Goal: Task Accomplishment & Management: Manage account settings

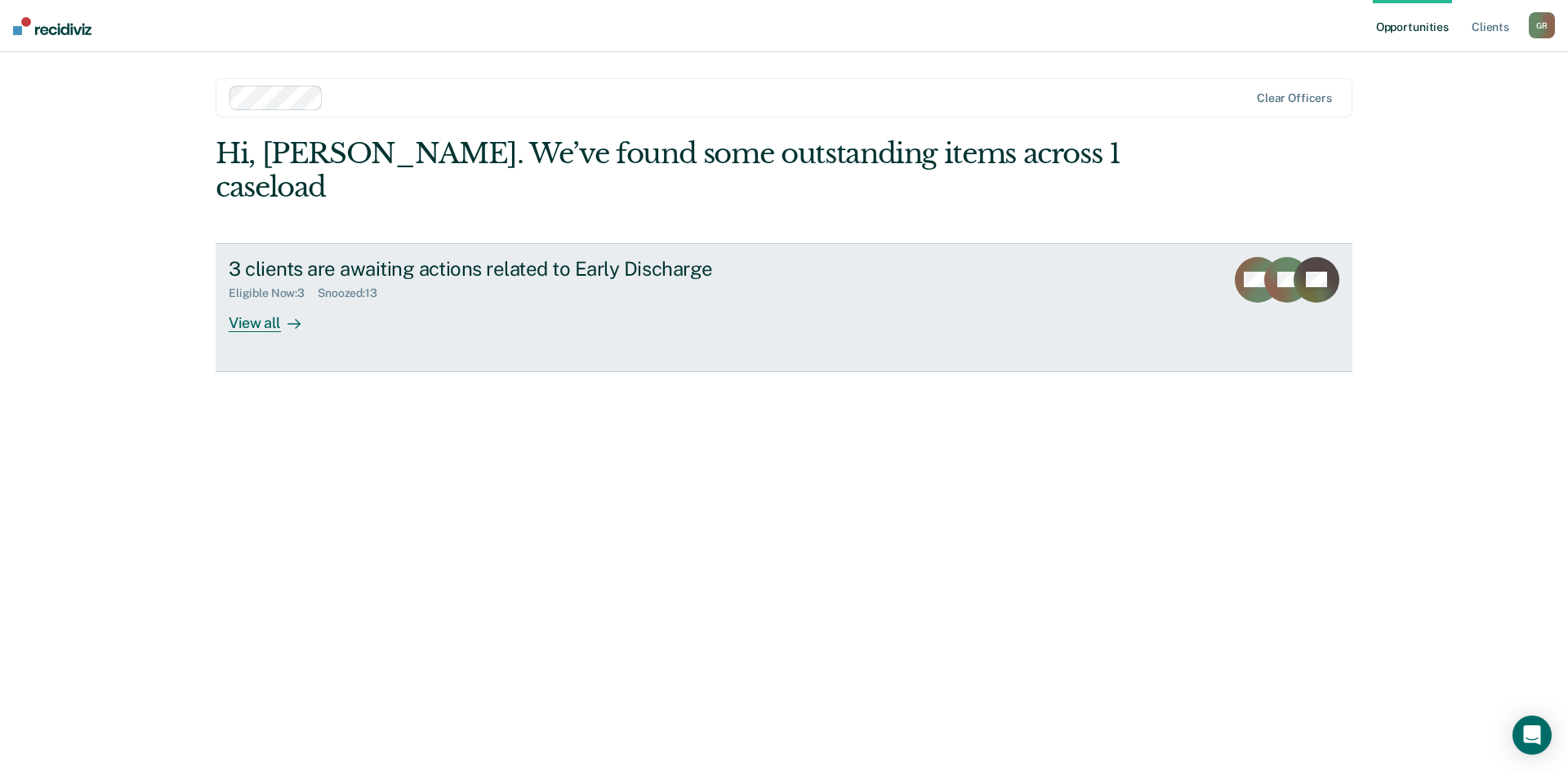
click at [271, 300] on div "View all" at bounding box center [274, 316] width 91 height 32
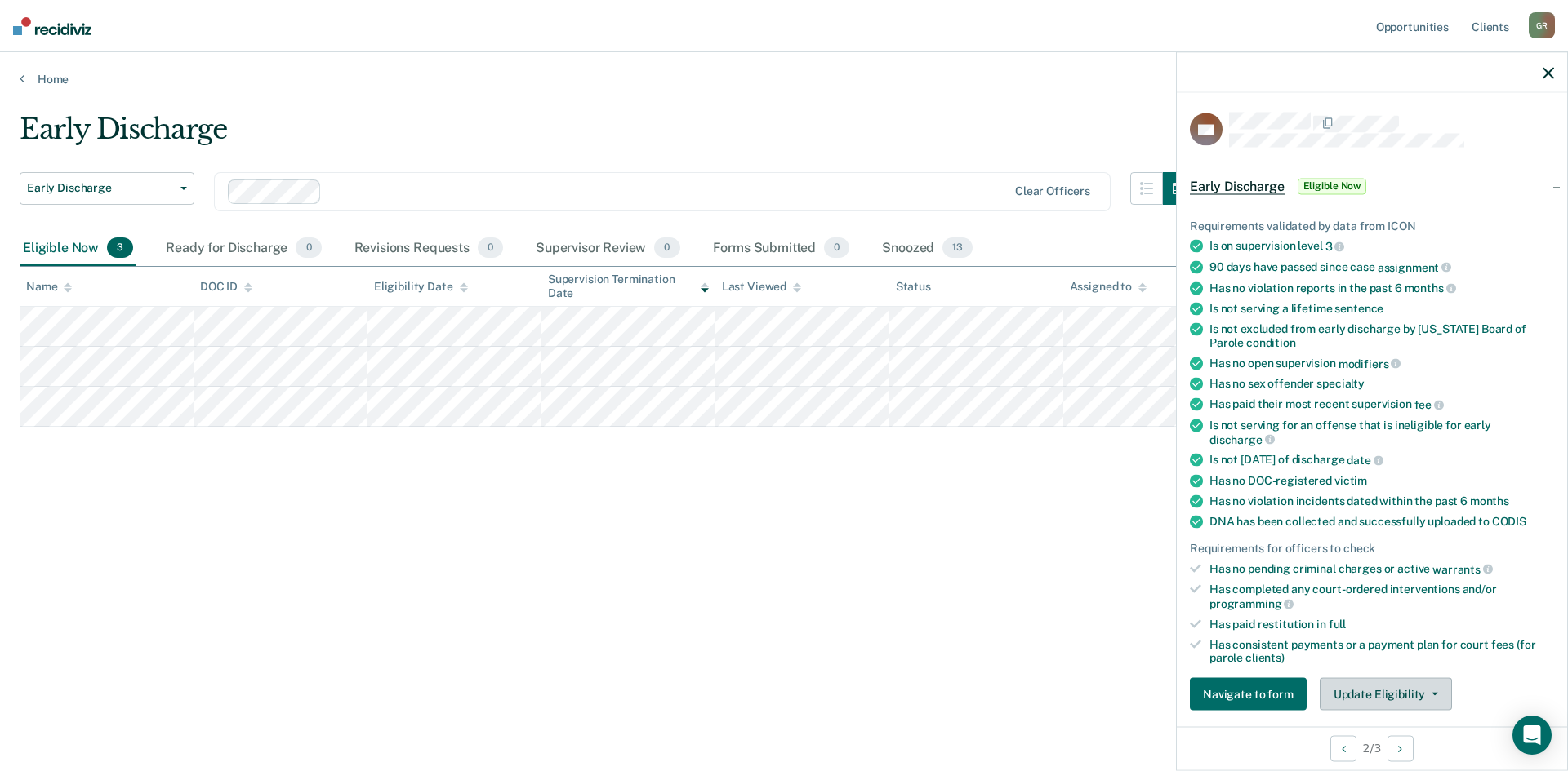
click at [1362, 692] on button "Update Eligibility" at bounding box center [1386, 695] width 132 height 33
click at [1348, 688] on button "Update Eligibility" at bounding box center [1386, 695] width 132 height 33
click at [1342, 687] on button "Update Eligibility" at bounding box center [1386, 695] width 132 height 33
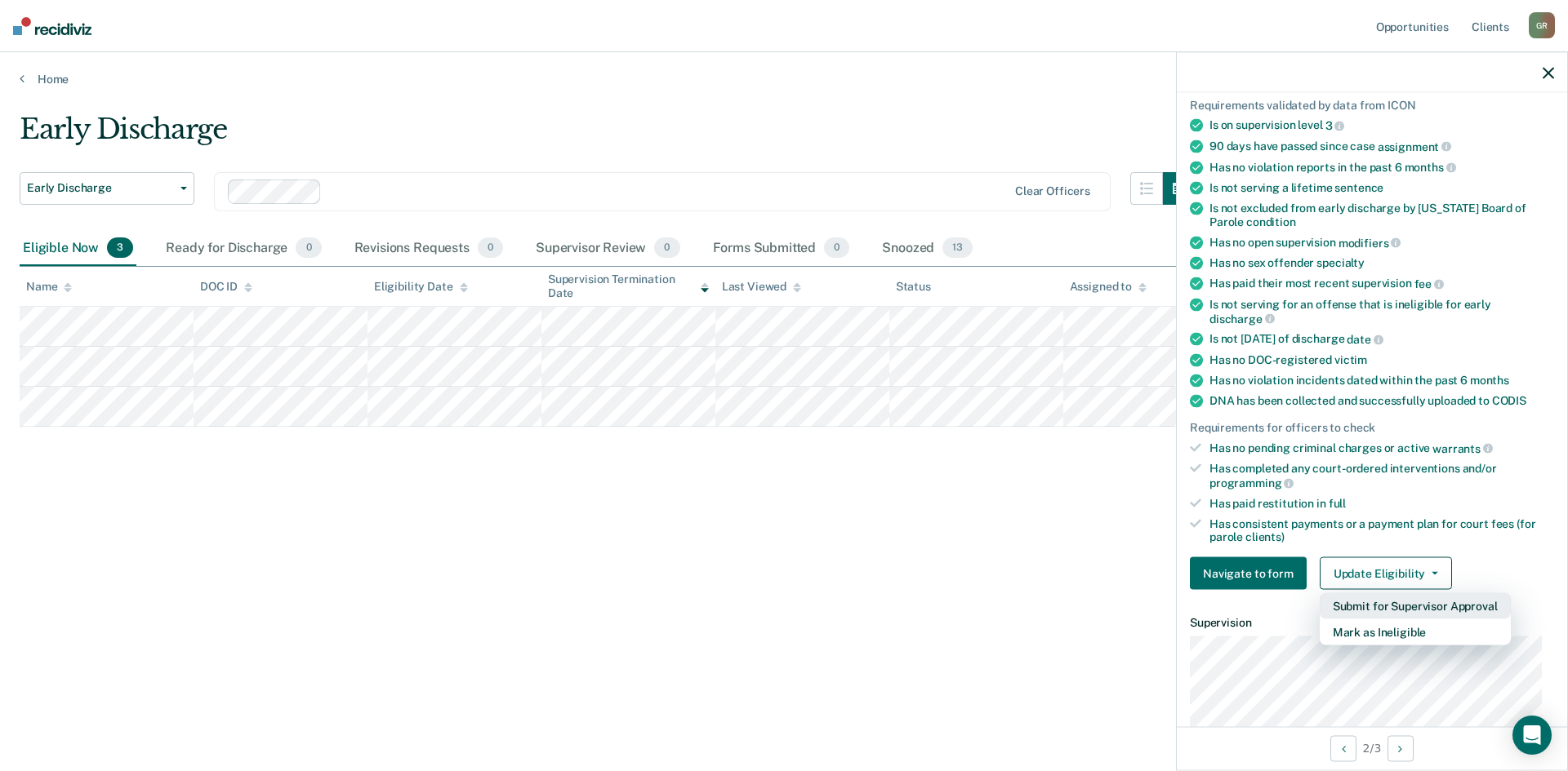
scroll to position [393, 0]
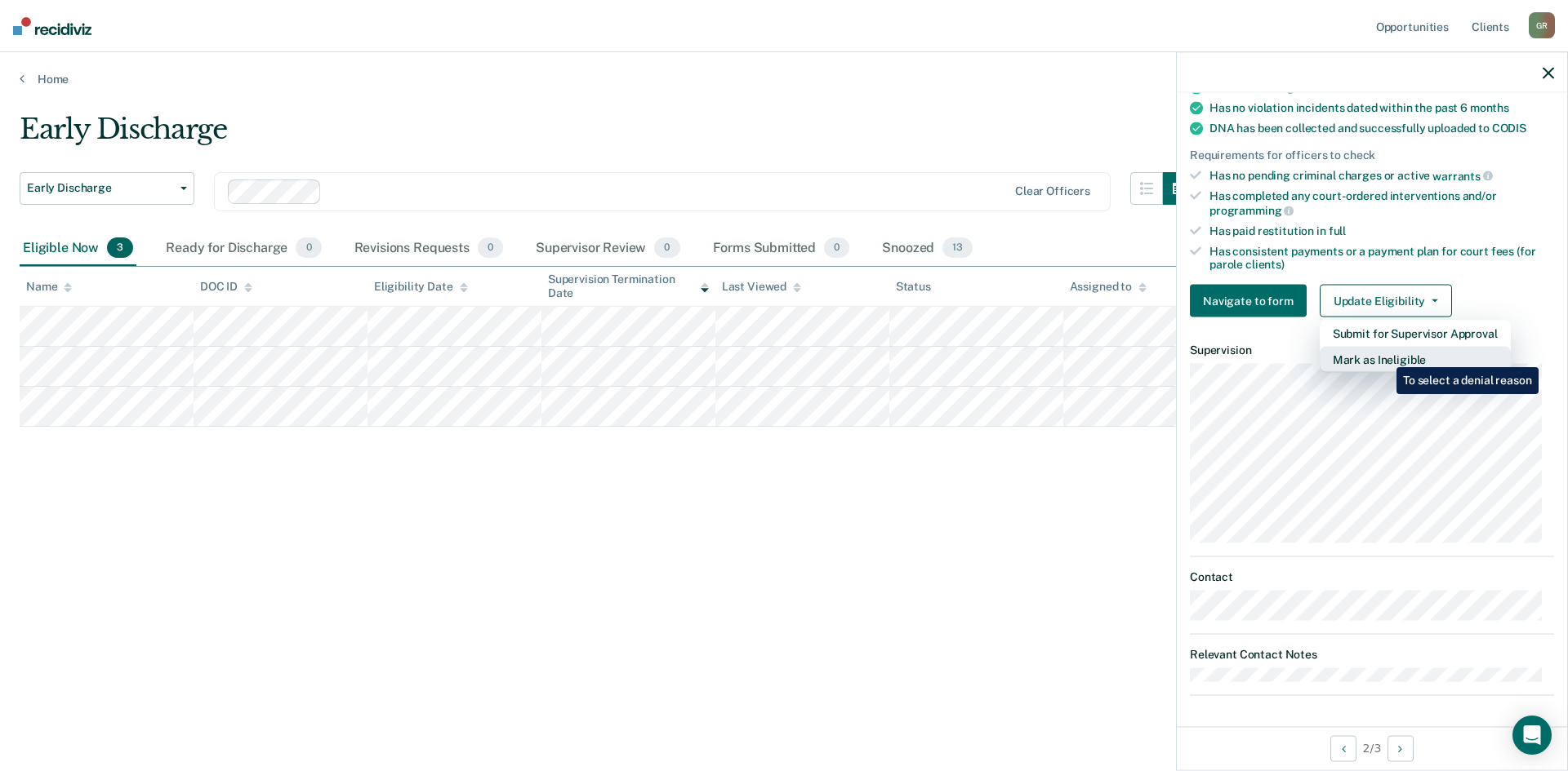
click at [1384, 354] on button "Mark as Ineligible" at bounding box center [1415, 360] width 191 height 26
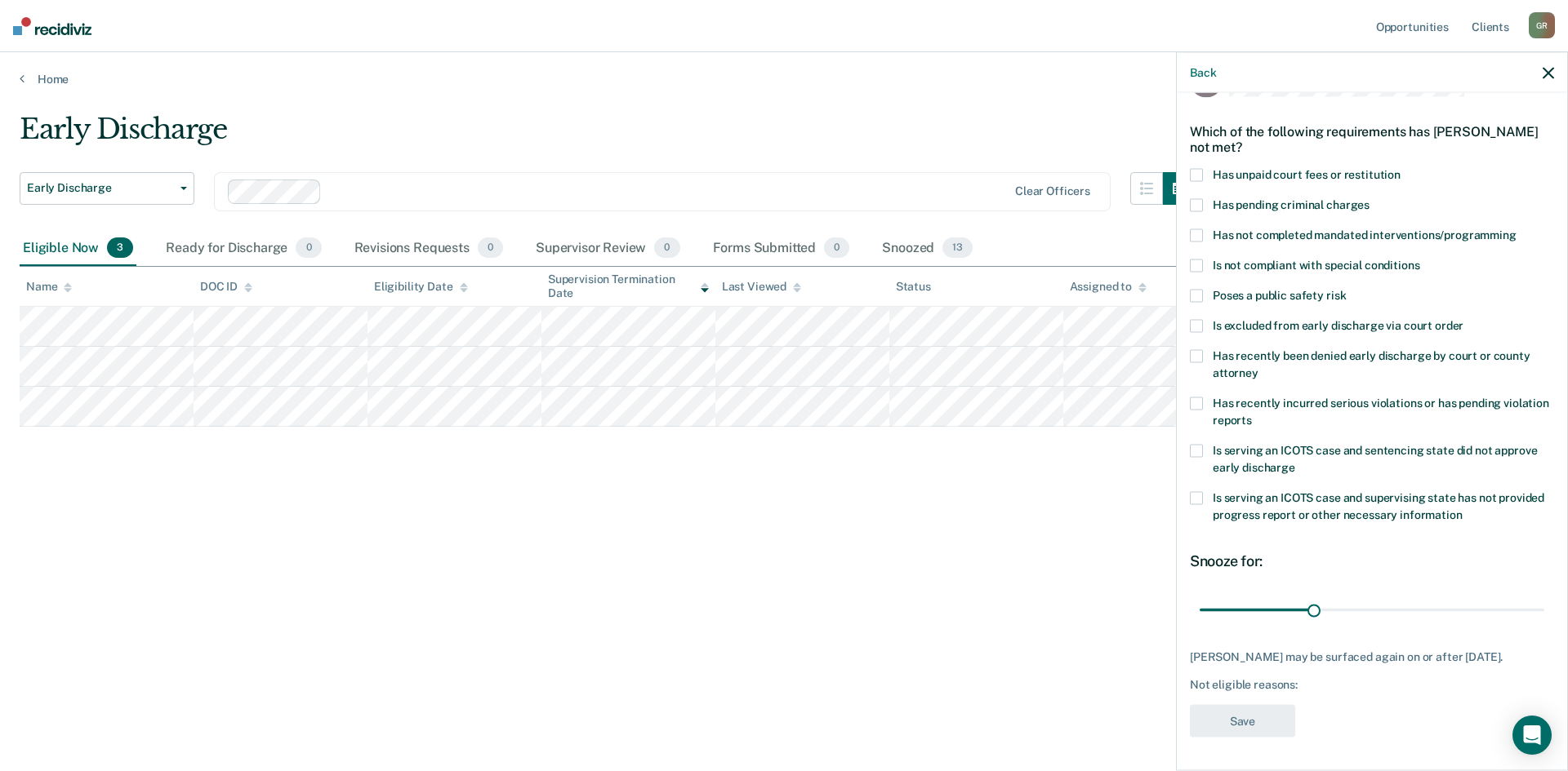
scroll to position [62, 0]
click at [1201, 168] on span at bounding box center [1197, 174] width 13 height 13
click at [1236, 718] on button "Save" at bounding box center [1242, 722] width 105 height 34
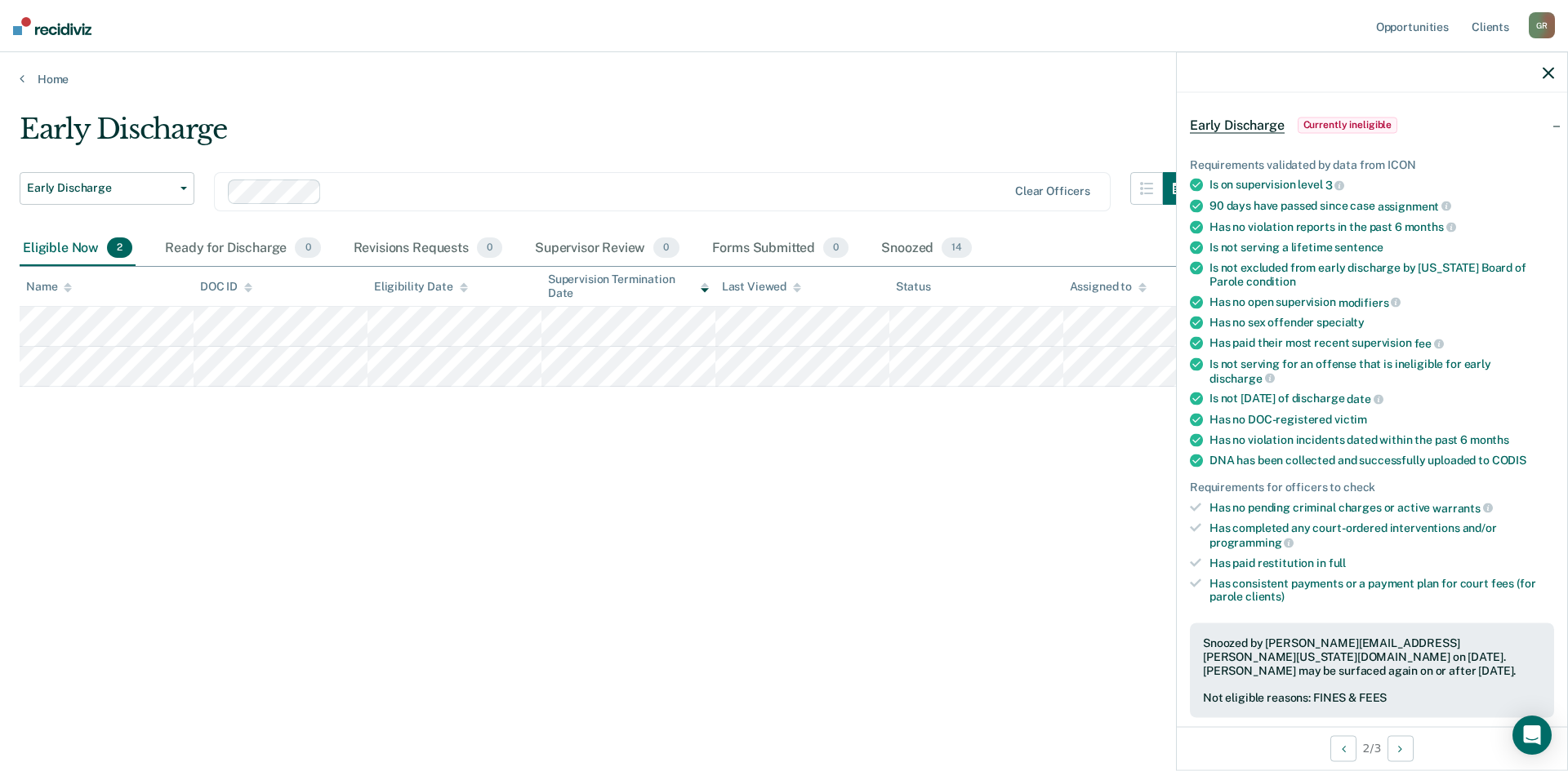
click at [1547, 72] on icon "button" at bounding box center [1548, 73] width 11 height 11
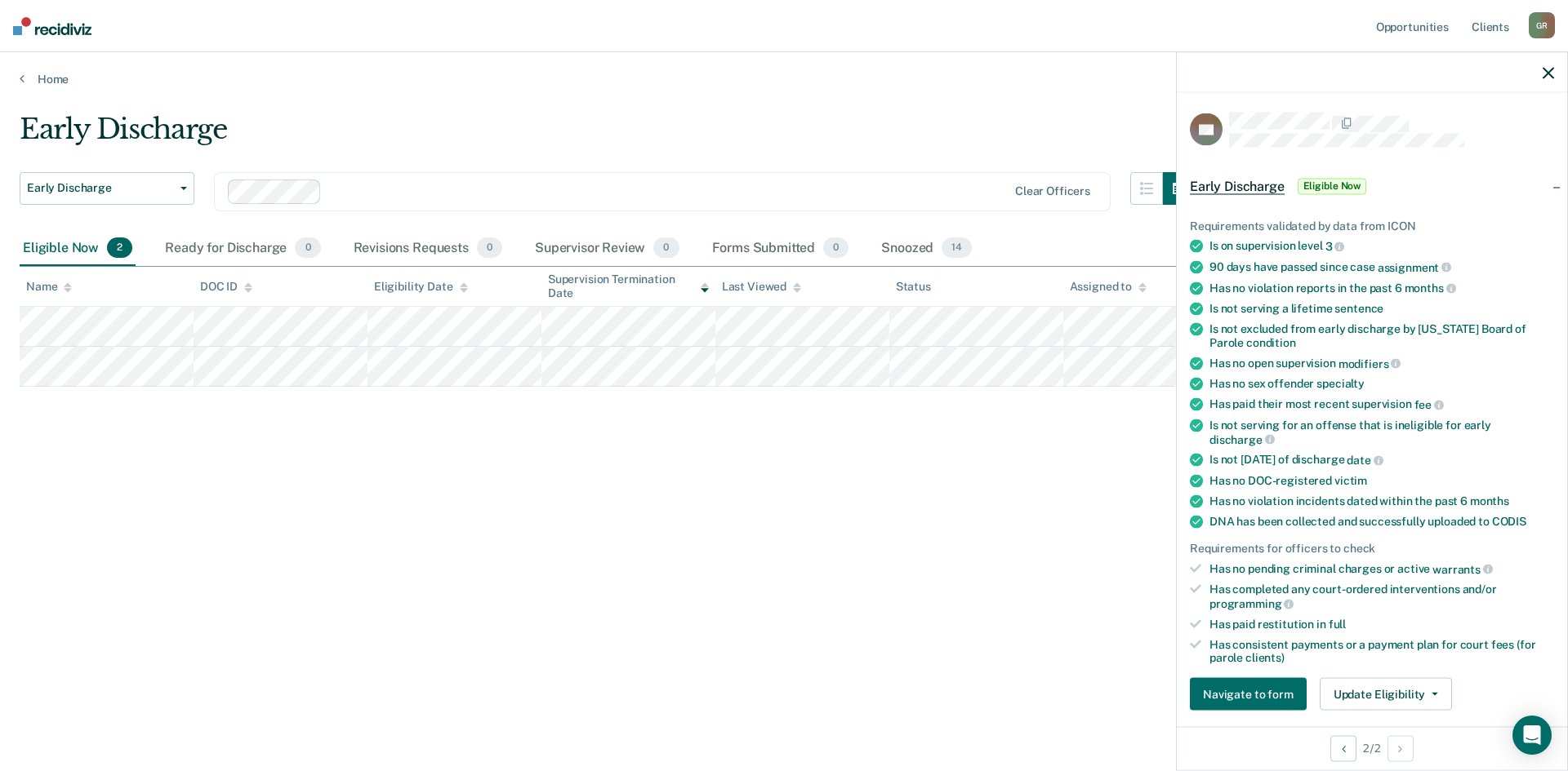
click at [1549, 76] on icon "button" at bounding box center [1548, 73] width 11 height 11
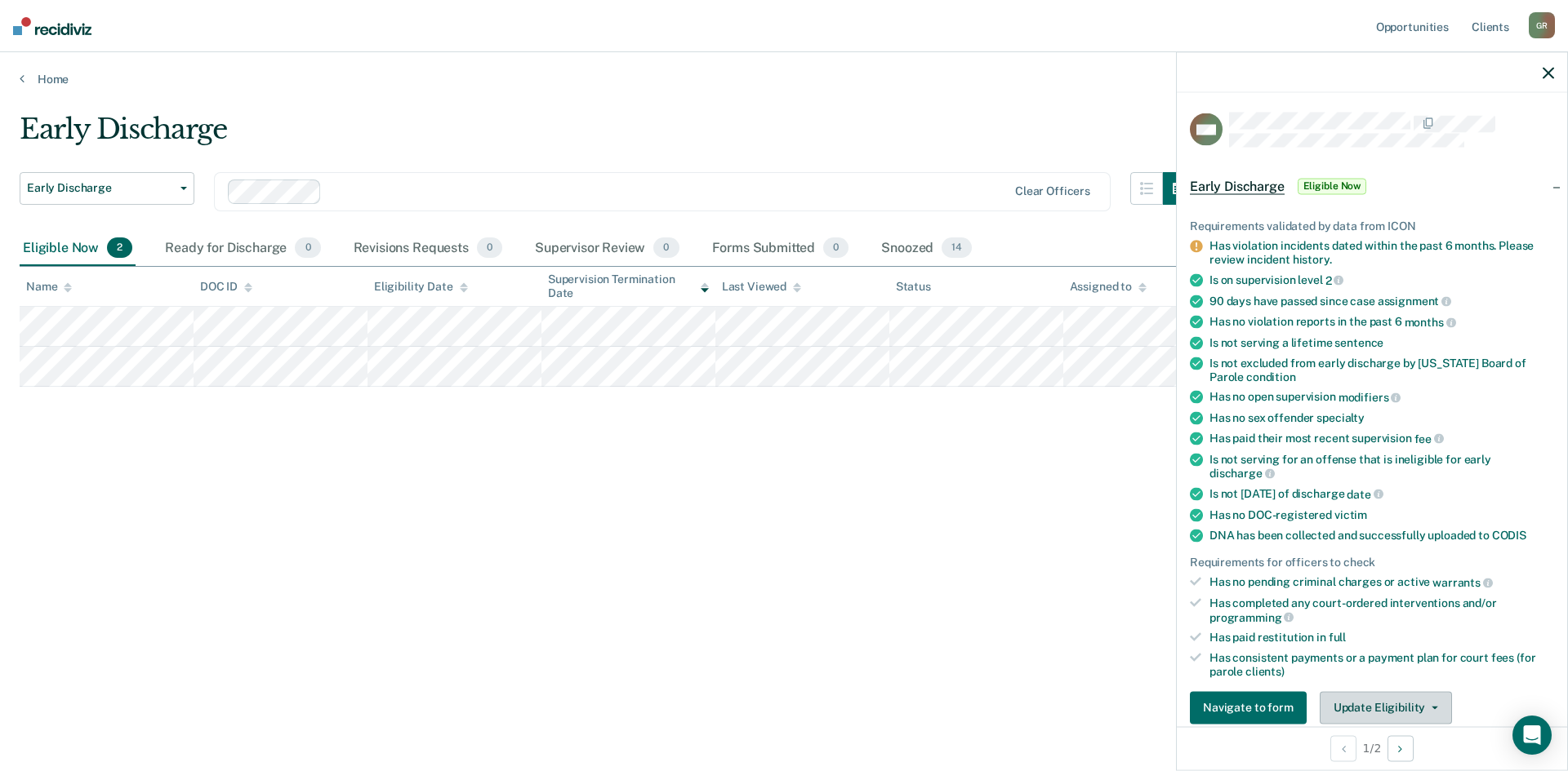
click at [1405, 696] on button "Update Eligibility" at bounding box center [1386, 708] width 132 height 33
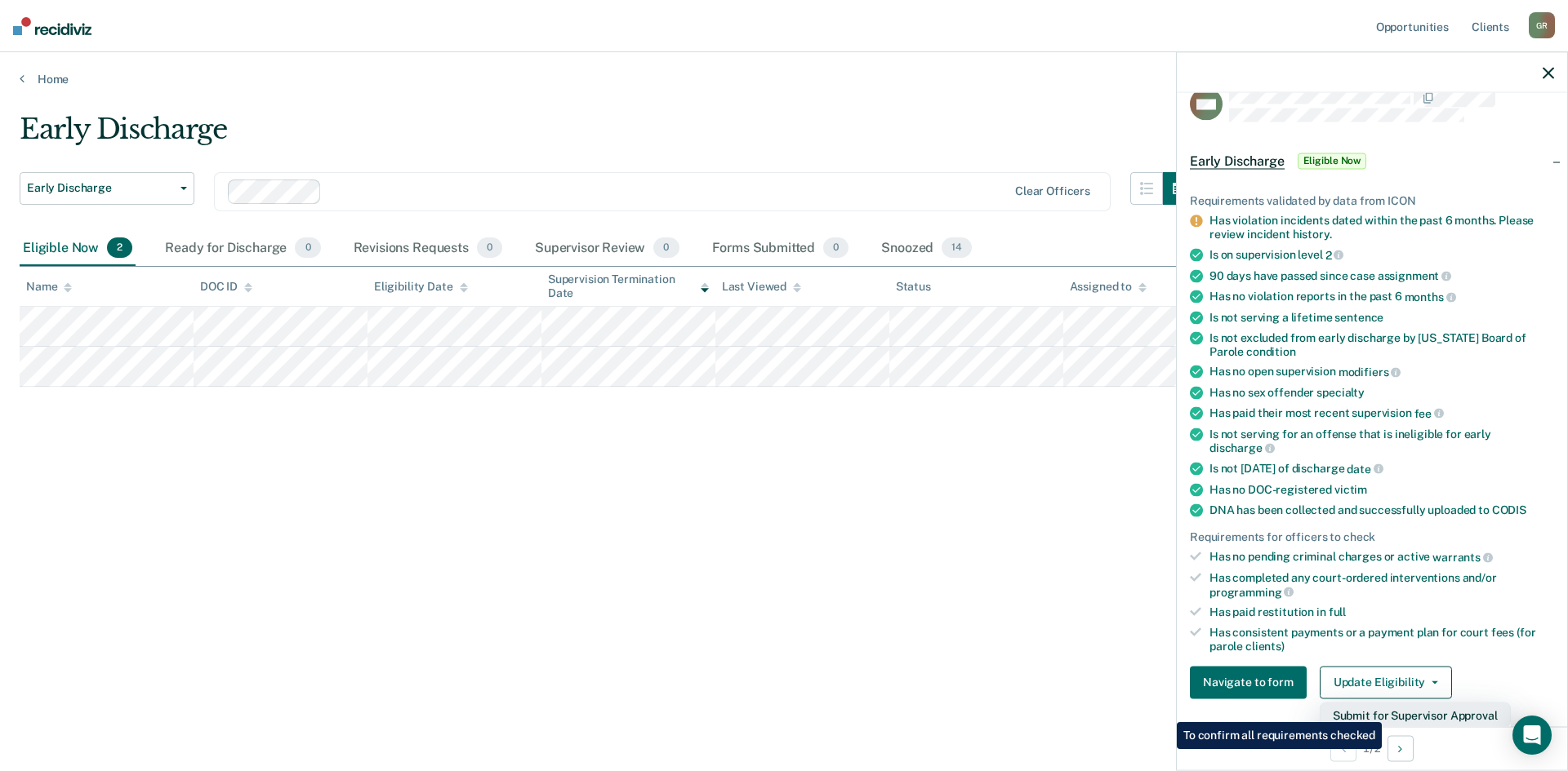
click at [1384, 710] on button "Submit for Supervisor Approval" at bounding box center [1415, 715] width 191 height 26
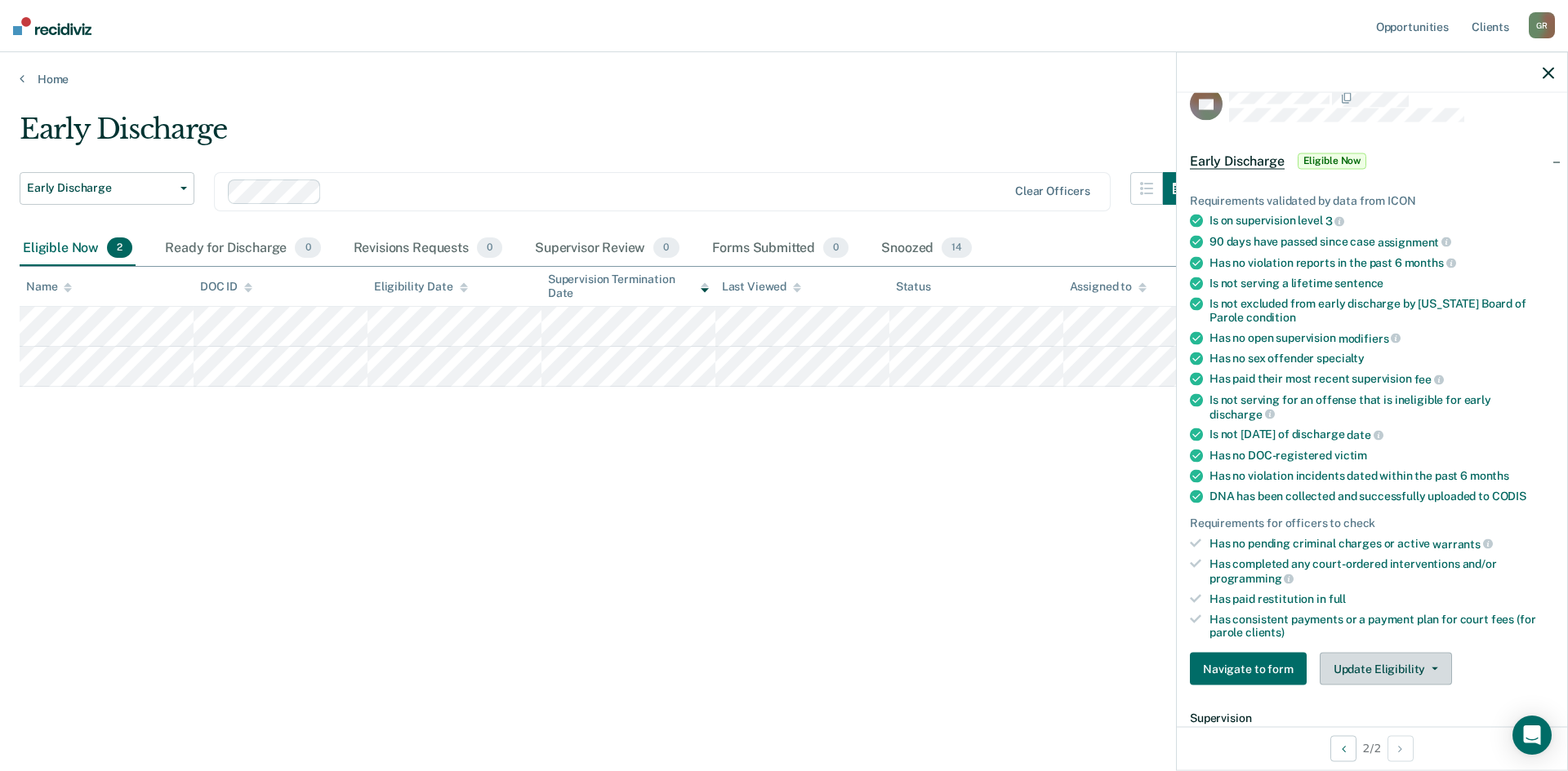
click at [1355, 662] on button "Update Eligibility" at bounding box center [1386, 668] width 132 height 33
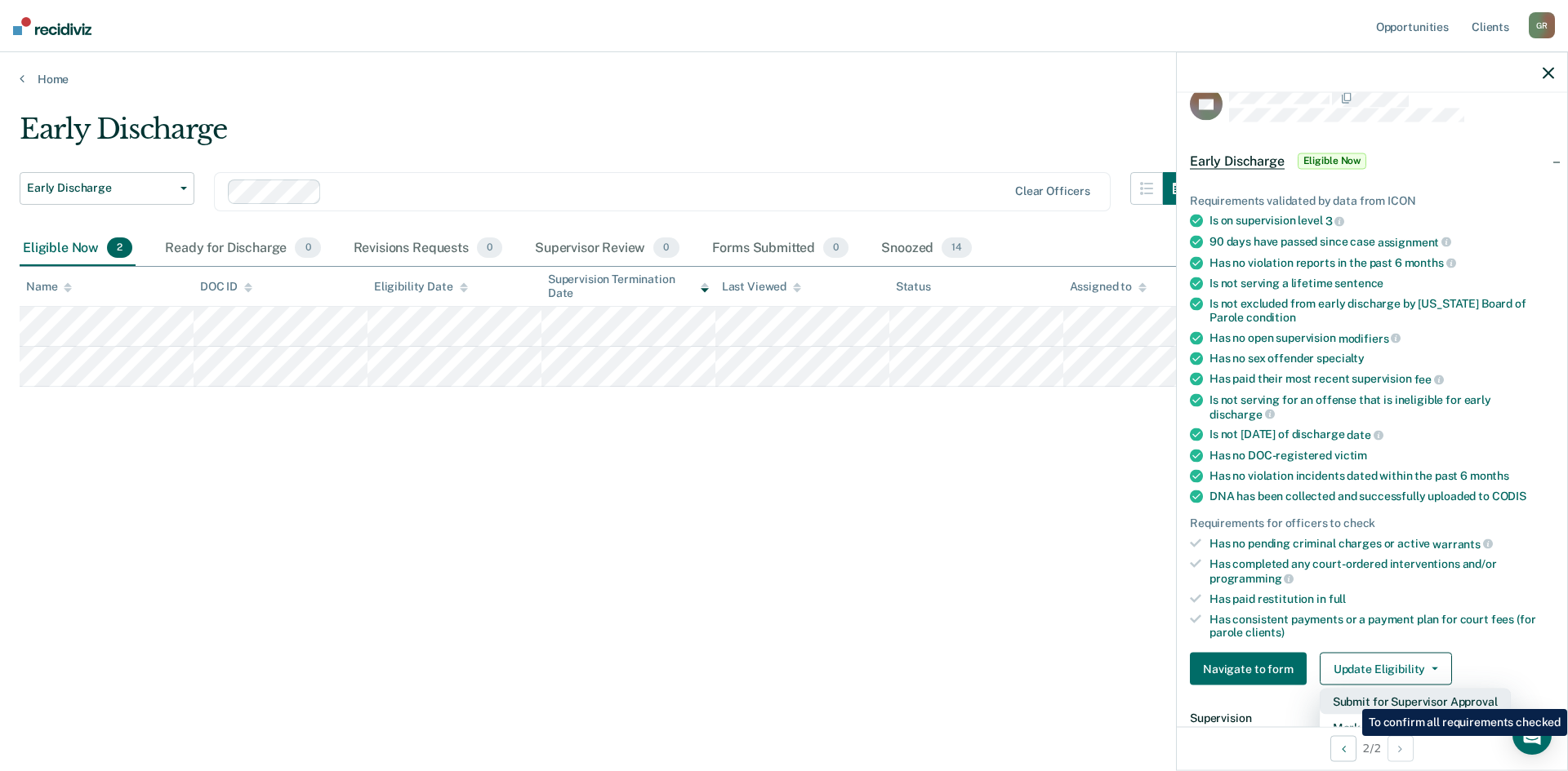
click at [1350, 697] on button "Submit for Supervisor Approval" at bounding box center [1415, 702] width 191 height 26
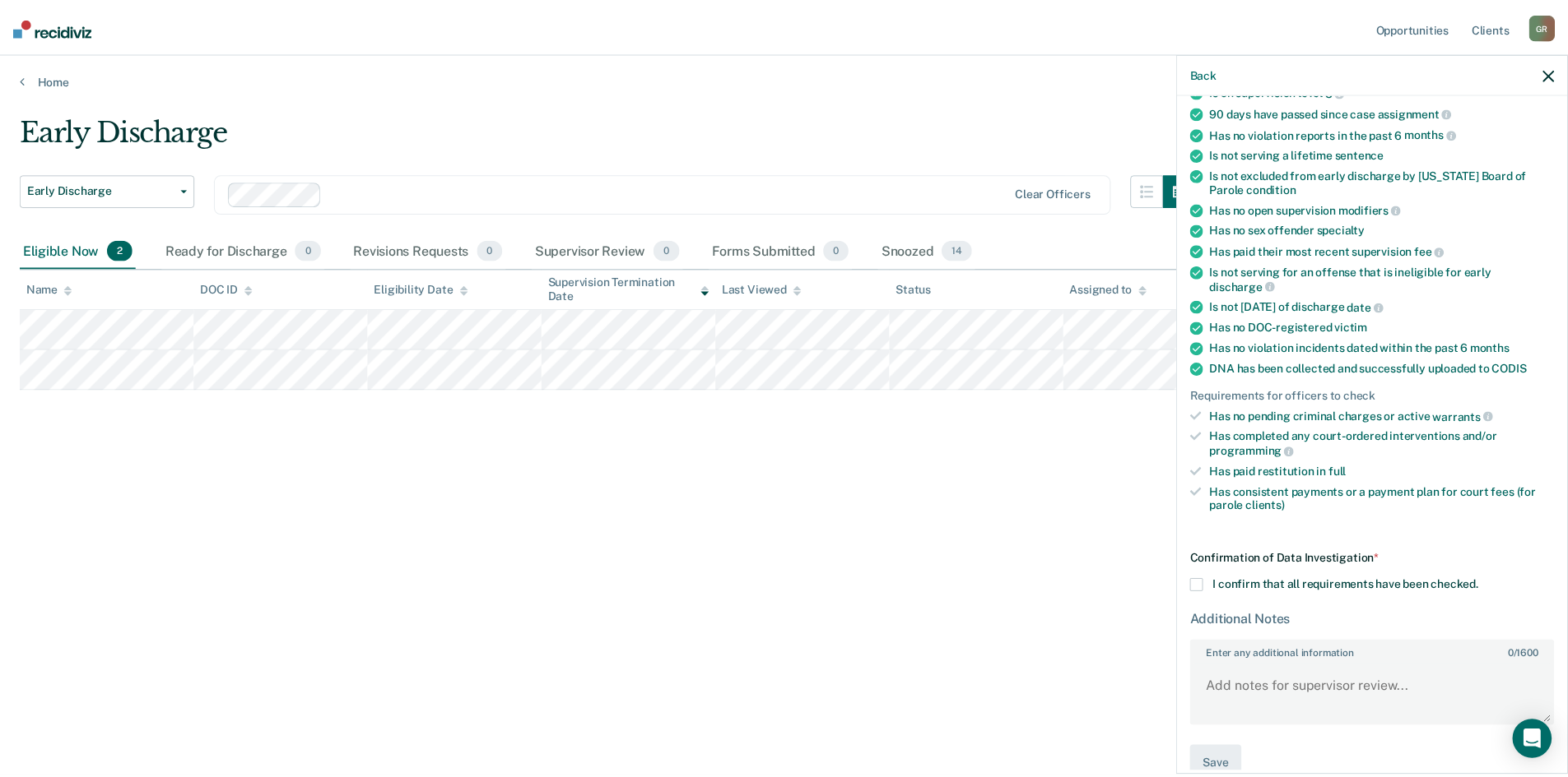
scroll to position [186, 0]
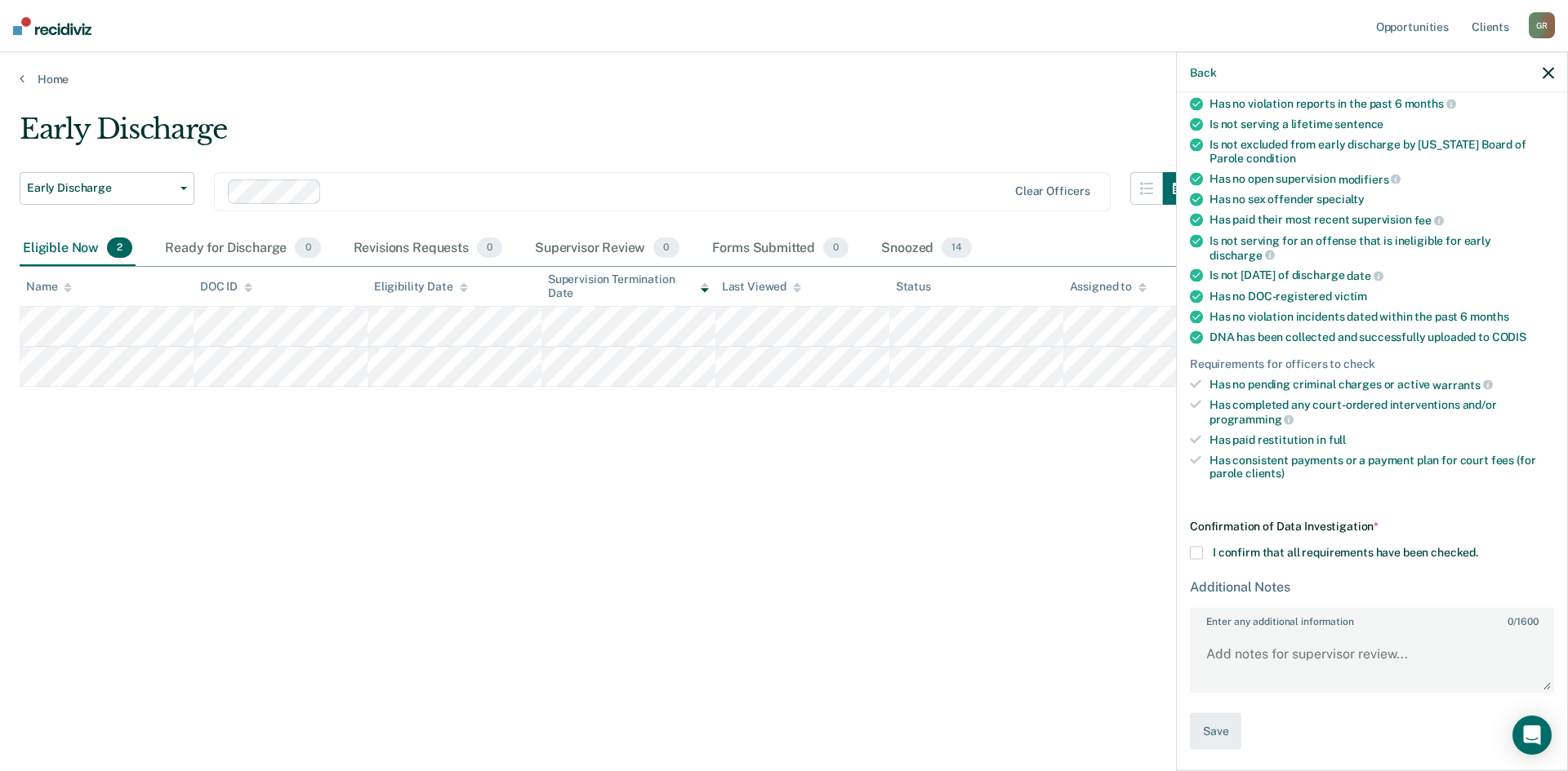
click at [1204, 542] on div "Confirmation of Data Investigation * I confirm that all requirements have been …" at bounding box center [1372, 635] width 365 height 230
click at [1204, 548] on label "I confirm that all requirements have been checked." at bounding box center [1372, 554] width 365 height 13
click at [1478, 547] on input "I confirm that all requirements have been checked." at bounding box center [1478, 547] width 0 height 0
click at [1200, 552] on span at bounding box center [1197, 554] width 13 height 13
click at [1478, 547] on input "I confirm that all requirements have been checked." at bounding box center [1478, 547] width 0 height 0
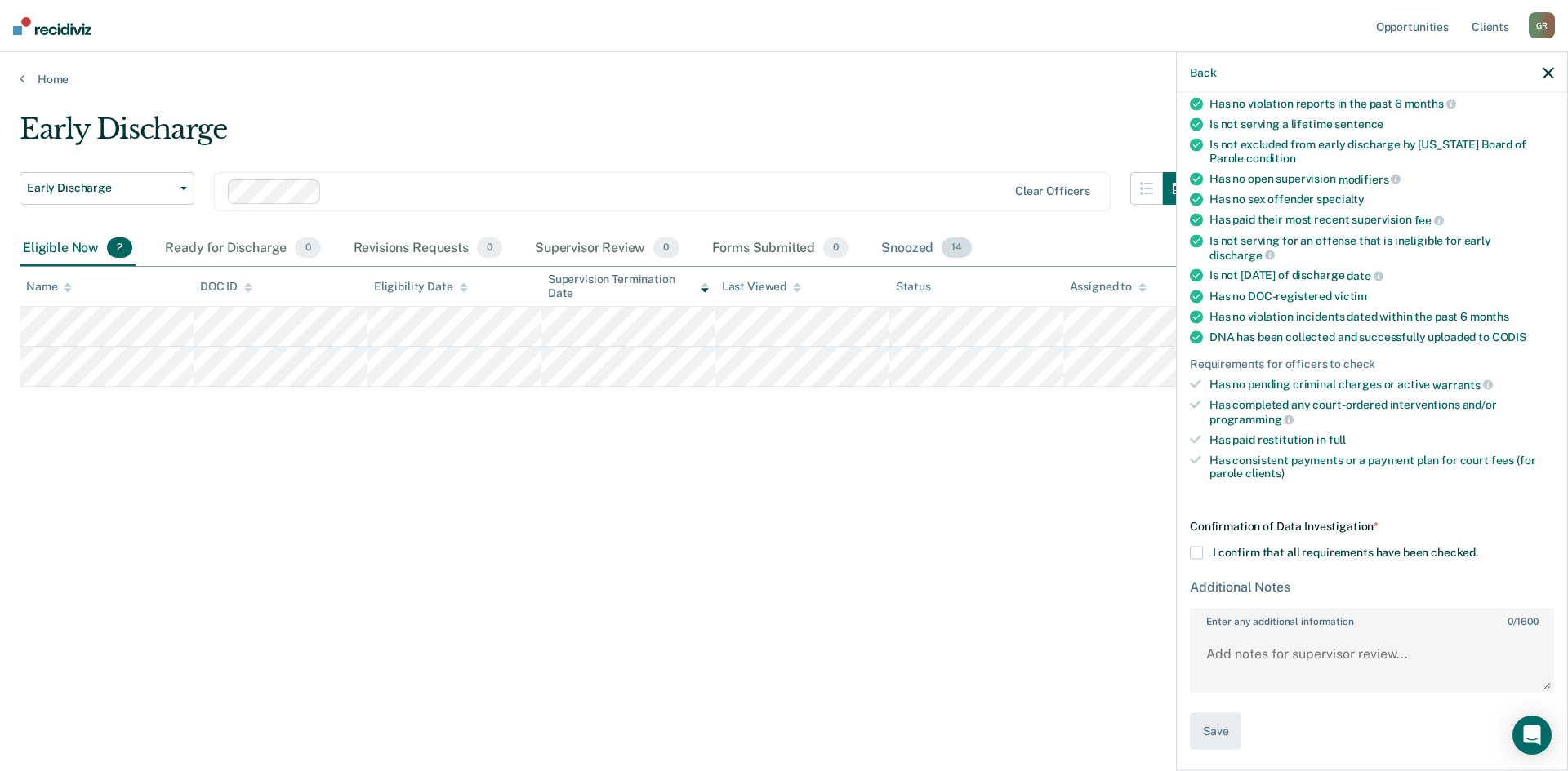
click at [958, 251] on span "14" at bounding box center [957, 248] width 30 height 21
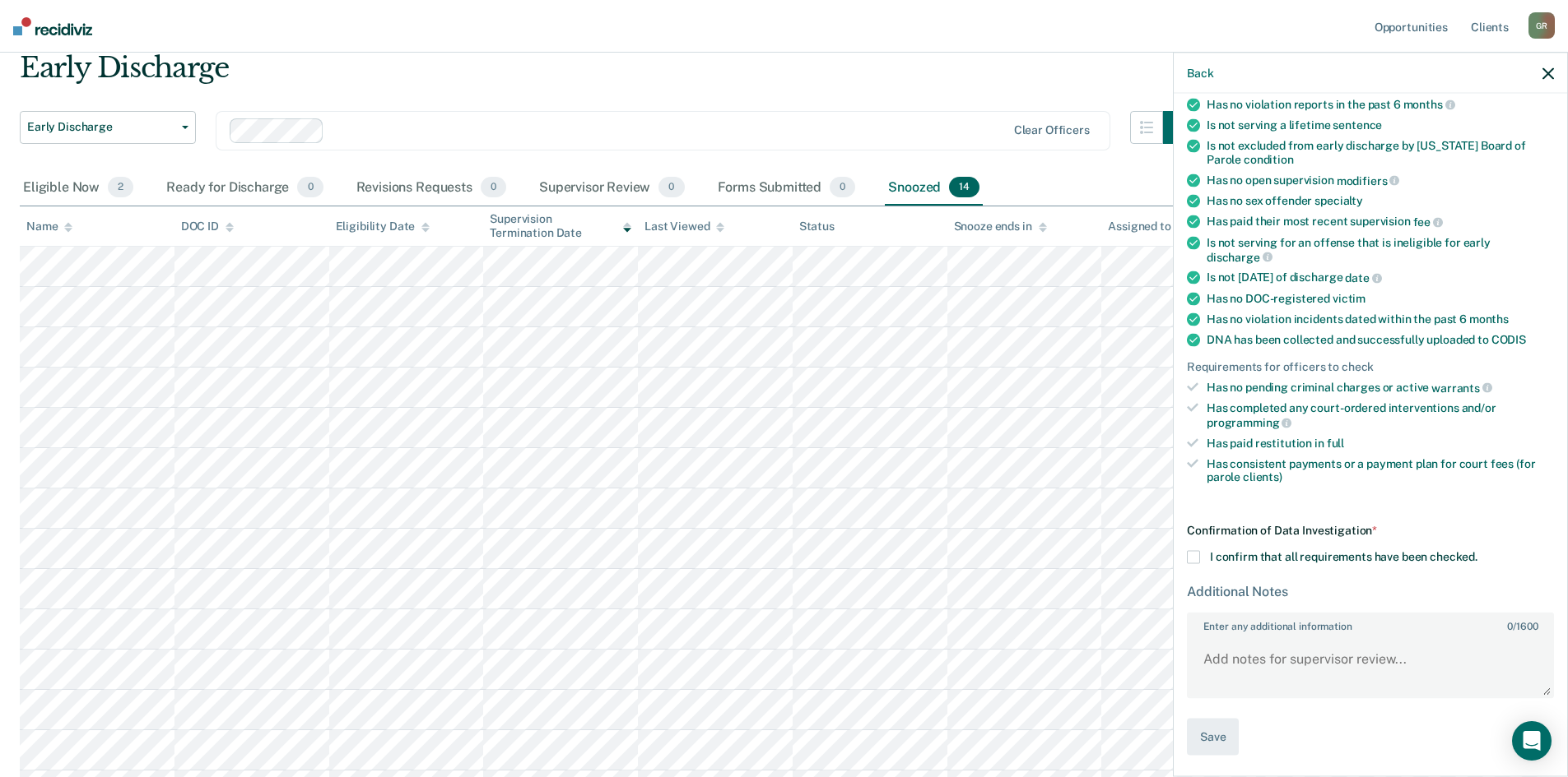
scroll to position [50, 0]
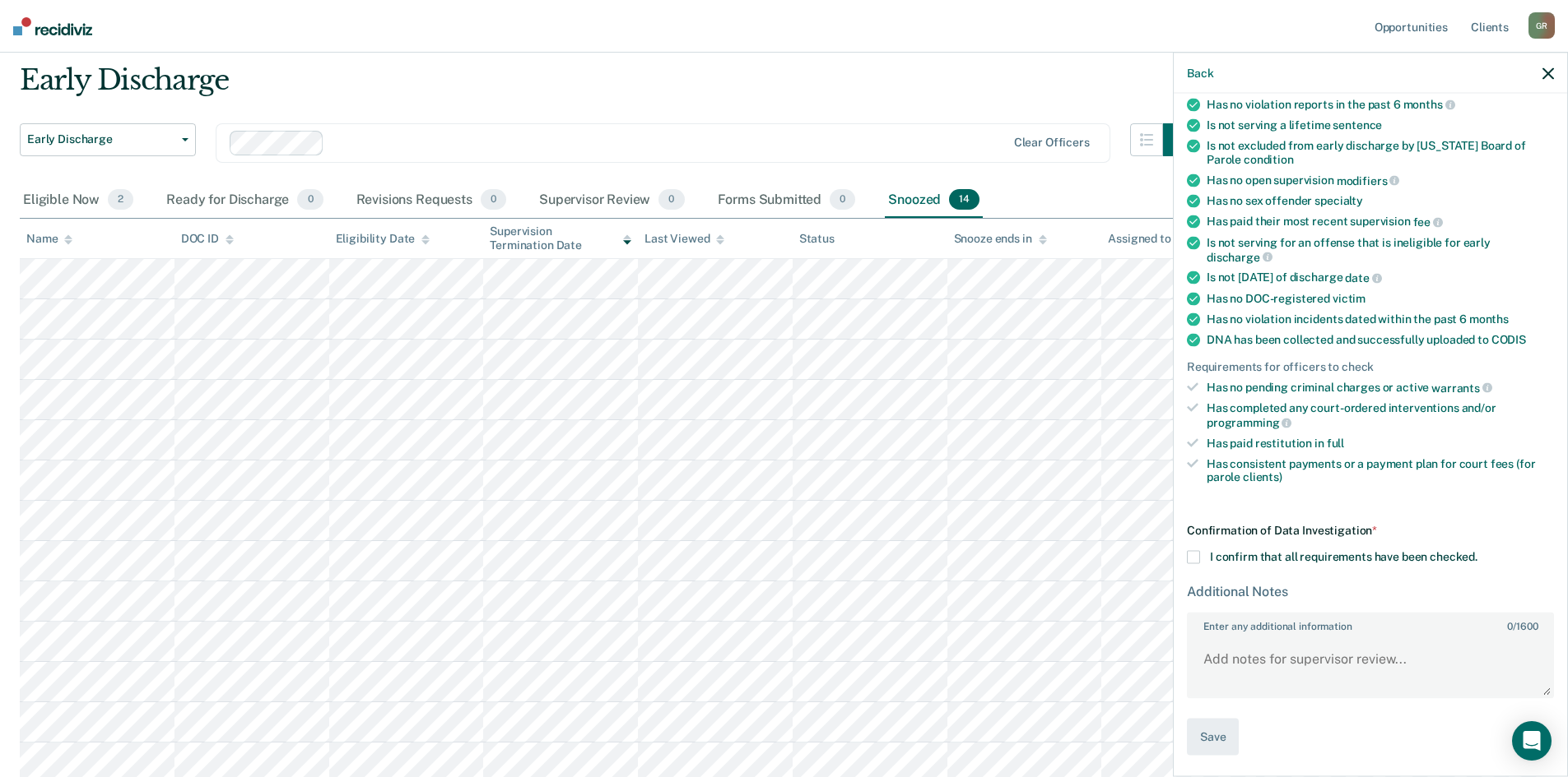
click at [1549, 71] on icon "button" at bounding box center [1548, 73] width 11 height 11
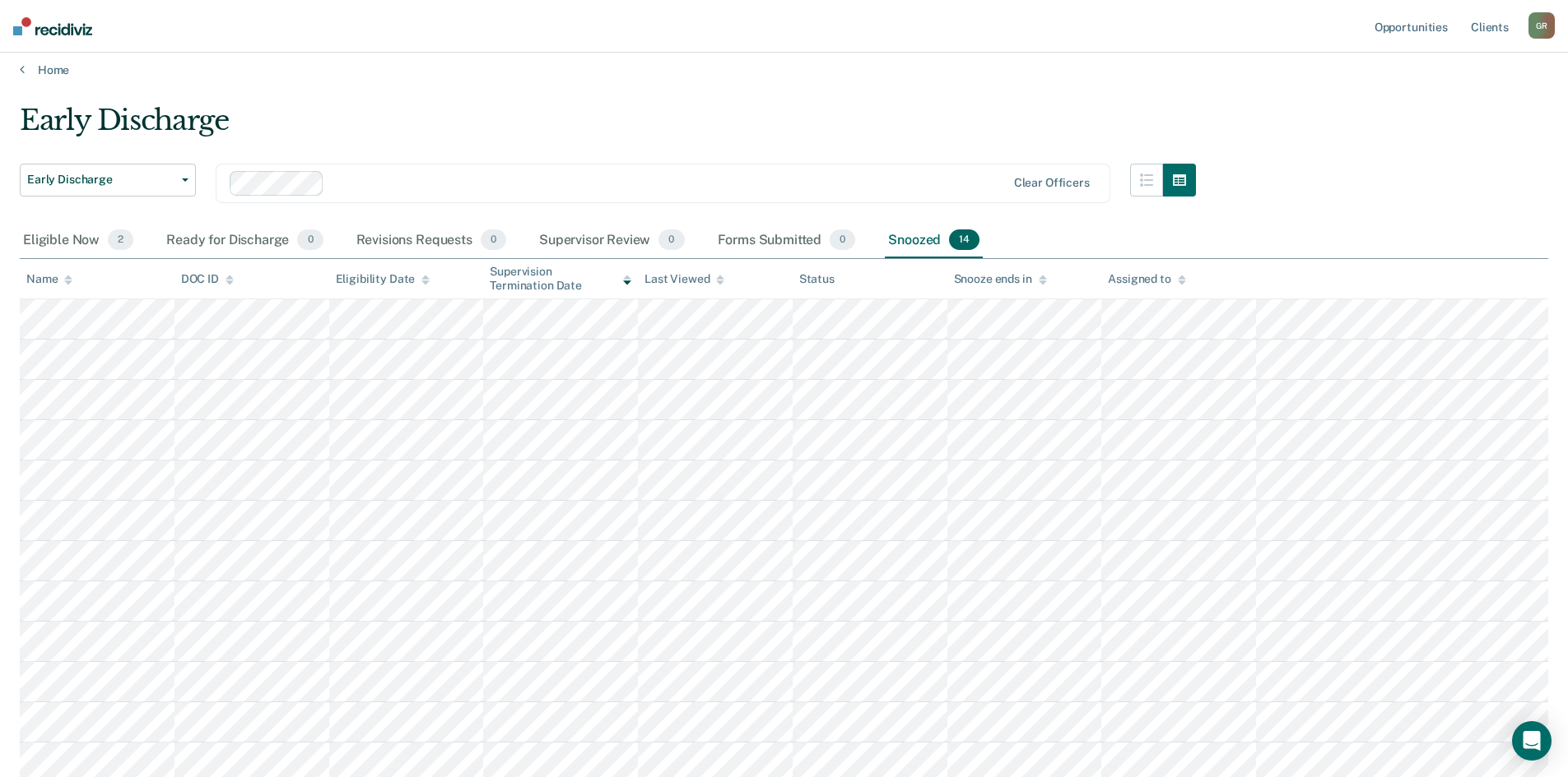
scroll to position [0, 0]
